Goal: Task Accomplishment & Management: Use online tool/utility

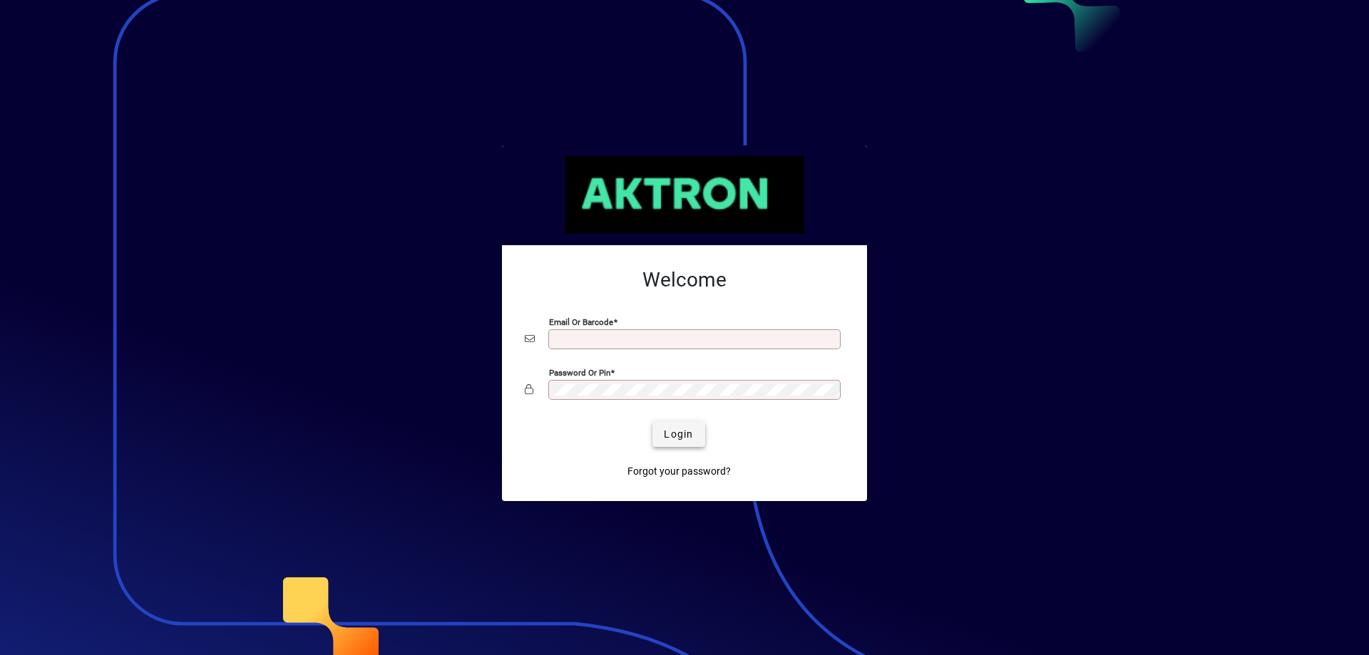
type input "**********"
click at [686, 432] on span "Login" at bounding box center [678, 434] width 29 height 15
